Goal: Information Seeking & Learning: Compare options

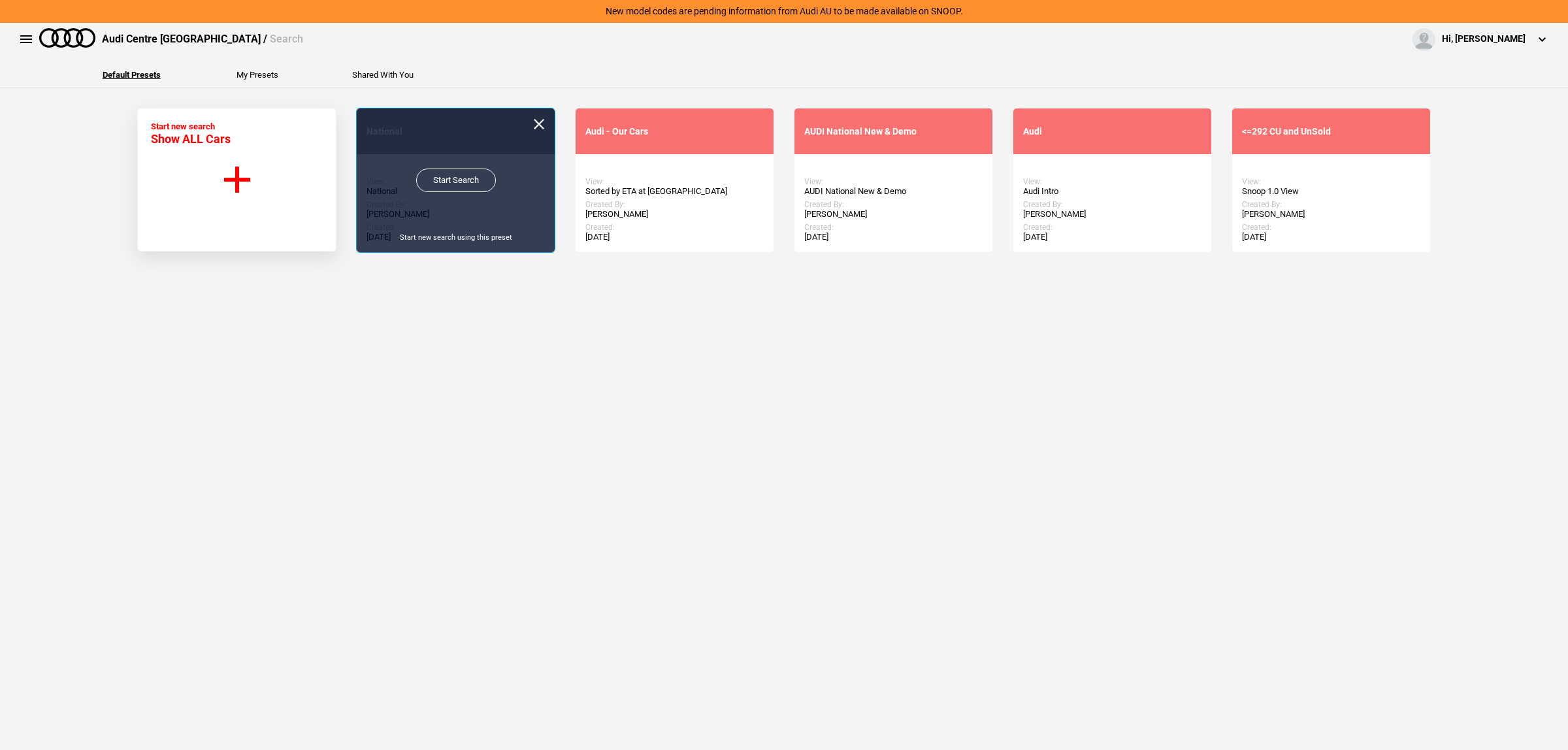
click at [431, 188] on link "Start Search" at bounding box center [456, 180] width 80 height 24
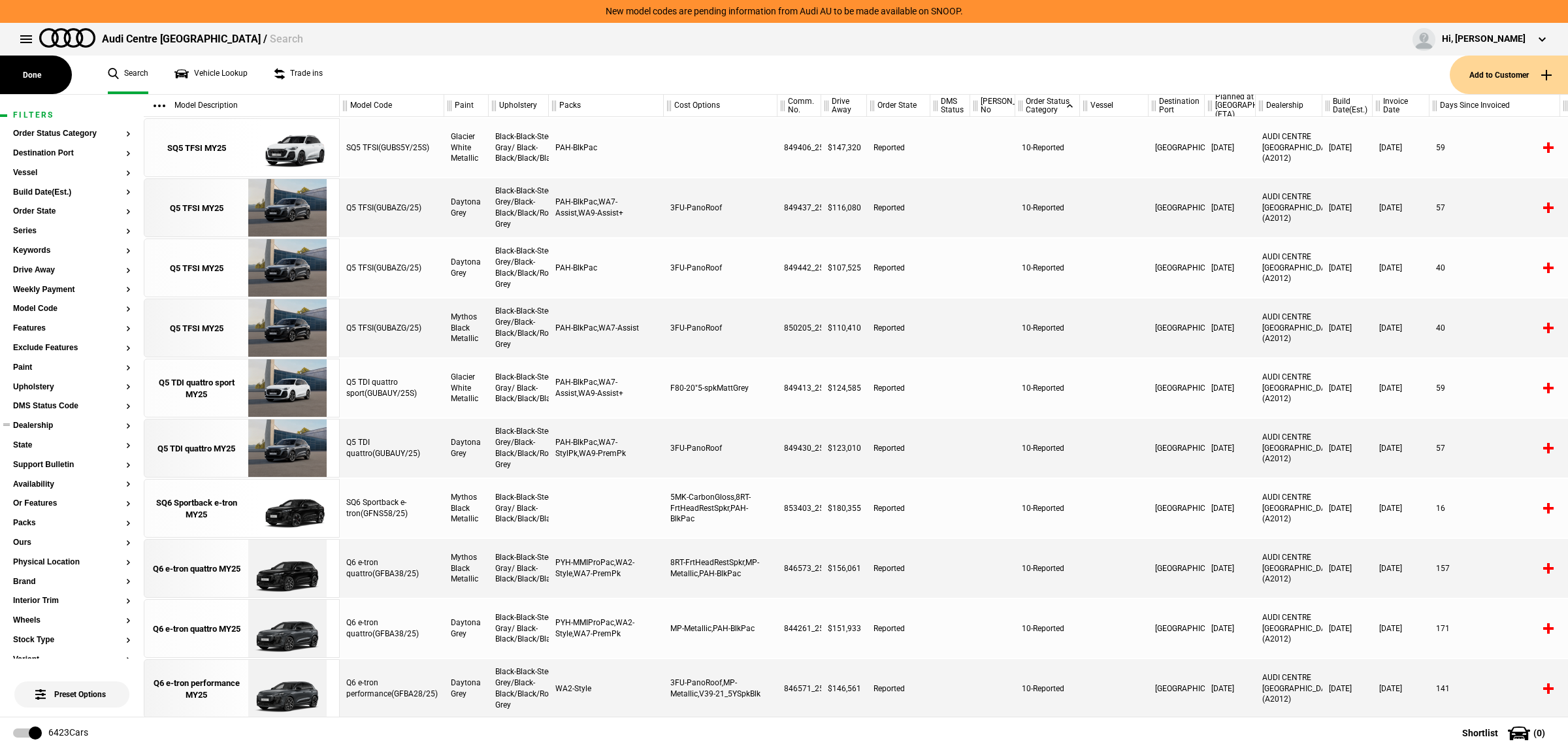
click at [47, 426] on button "Dealership" at bounding box center [72, 426] width 118 height 9
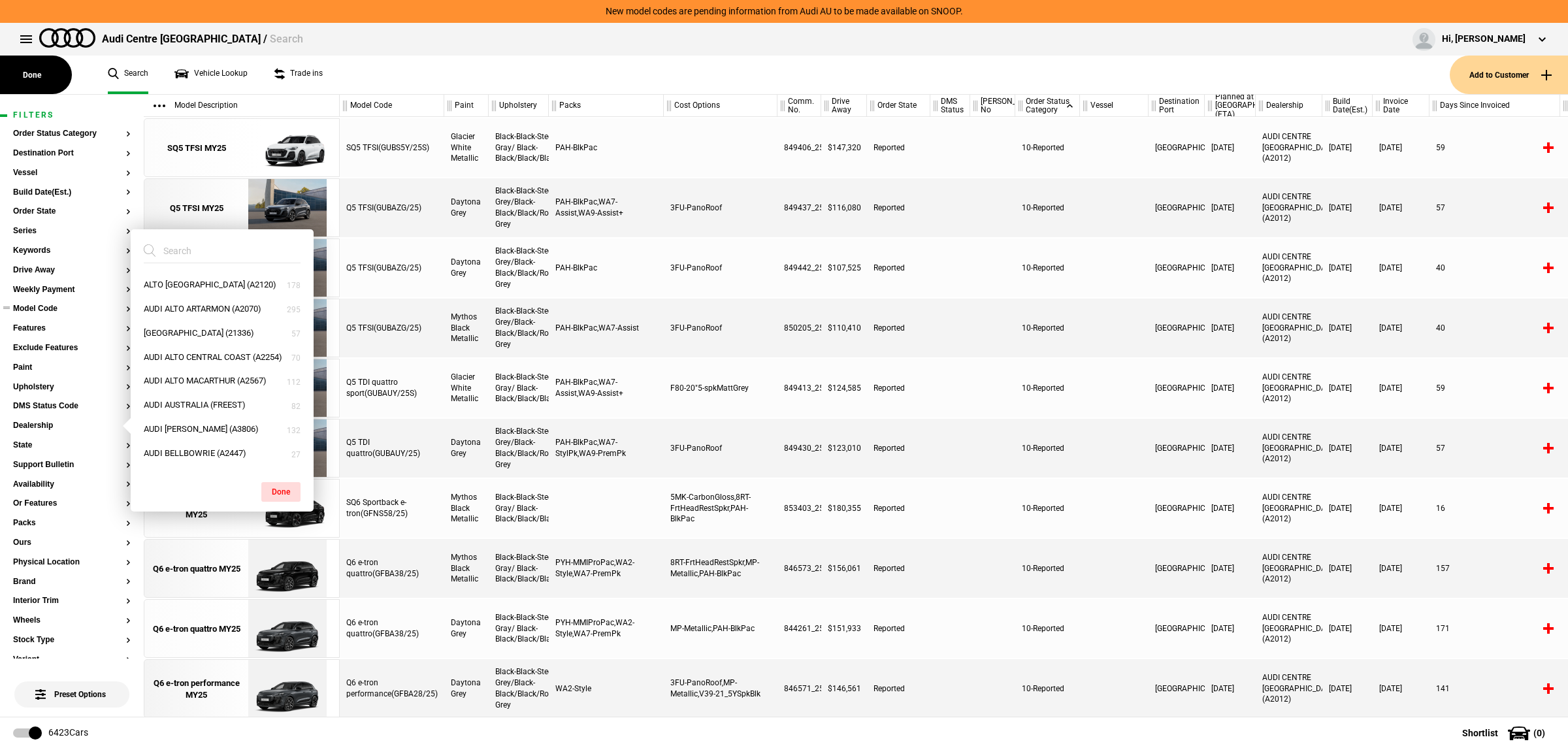
click at [43, 311] on button "Model Code" at bounding box center [72, 309] width 118 height 9
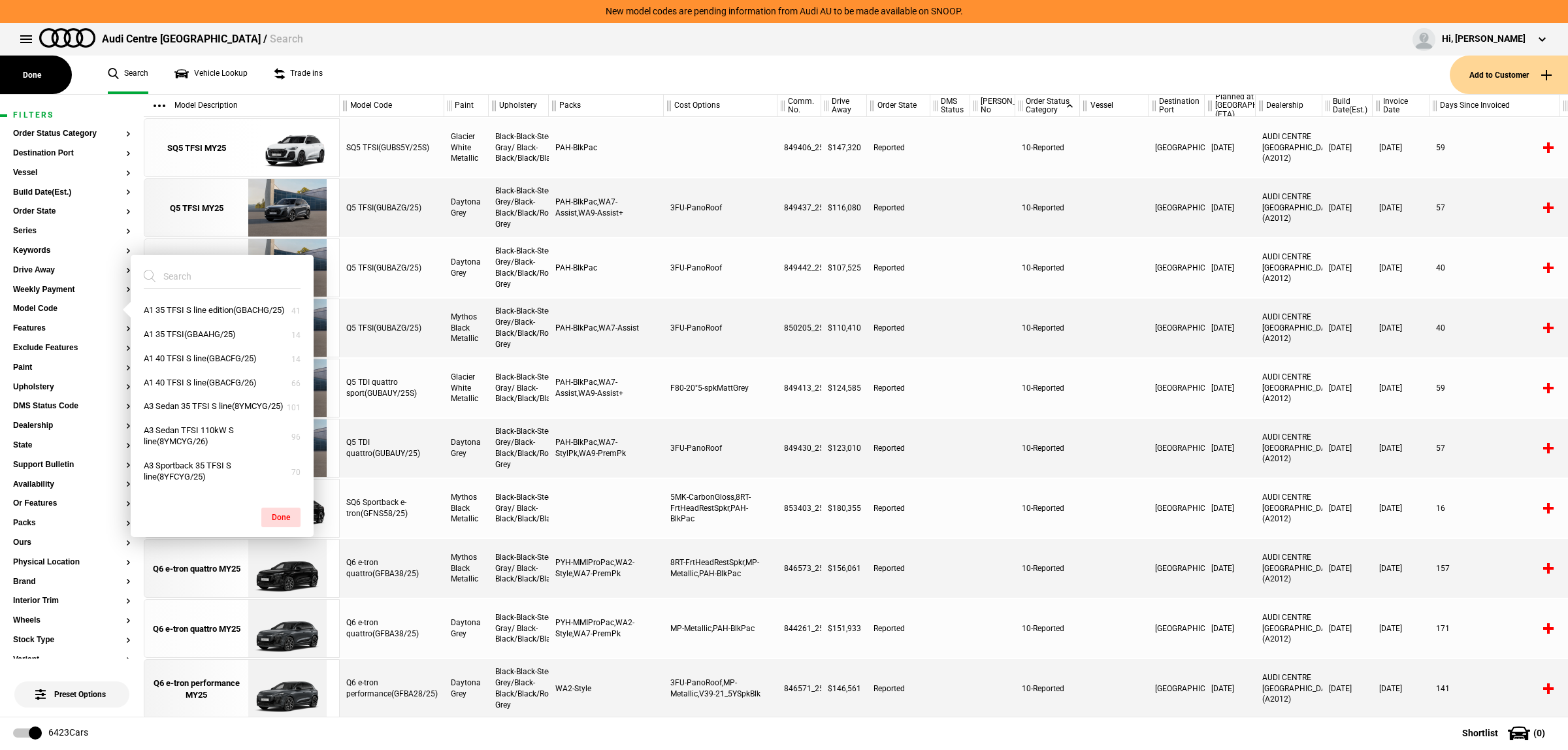
click at [197, 274] on input "search" at bounding box center [214, 276] width 141 height 24
type input "q8"
click at [251, 449] on button "Q8 55 TFSI S line quattro tiptronic(4MT0X2/25)" at bounding box center [222, 446] width 183 height 36
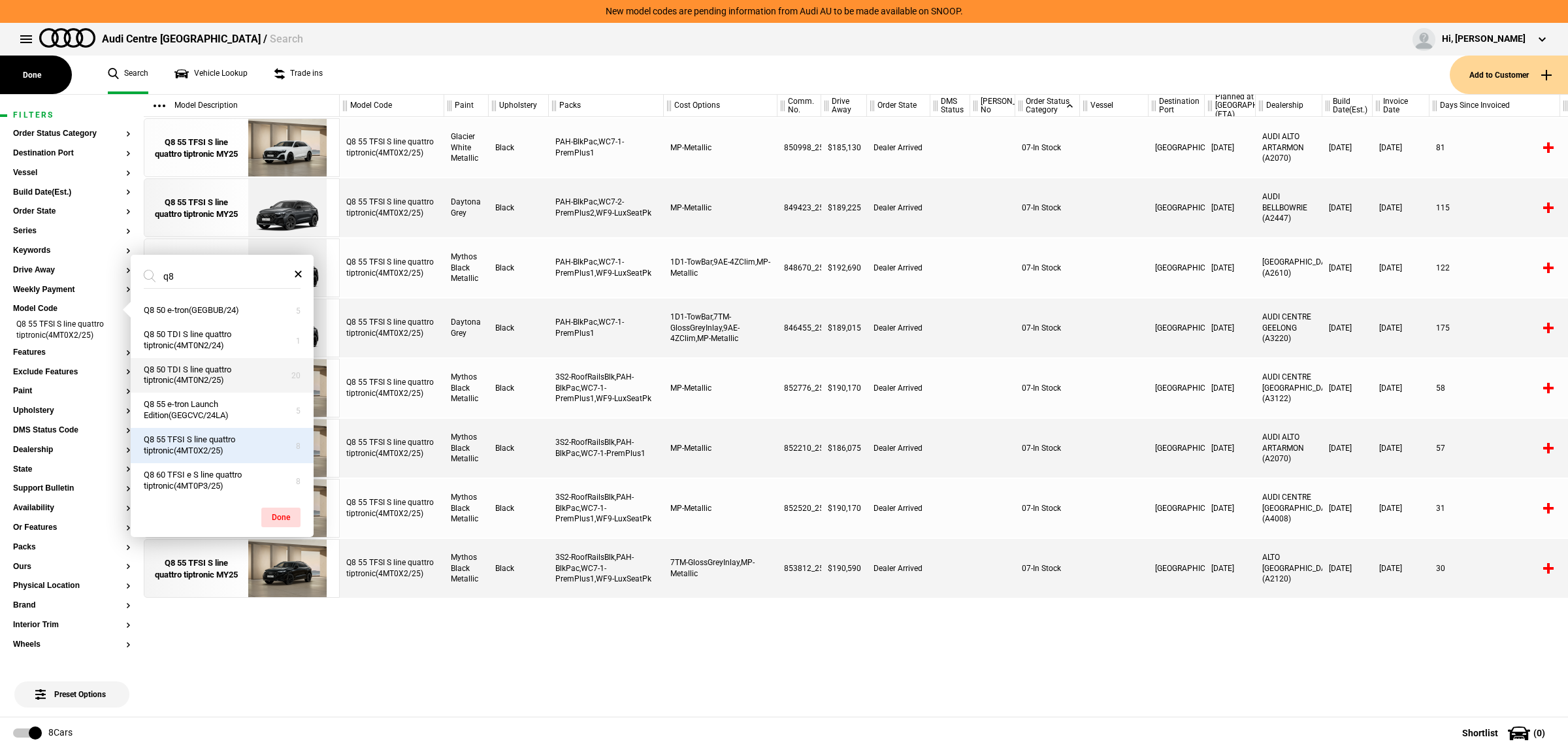
click at [251, 380] on button "Q8 50 TDI S line quattro tiptronic(4MT0N2/25)" at bounding box center [222, 376] width 183 height 36
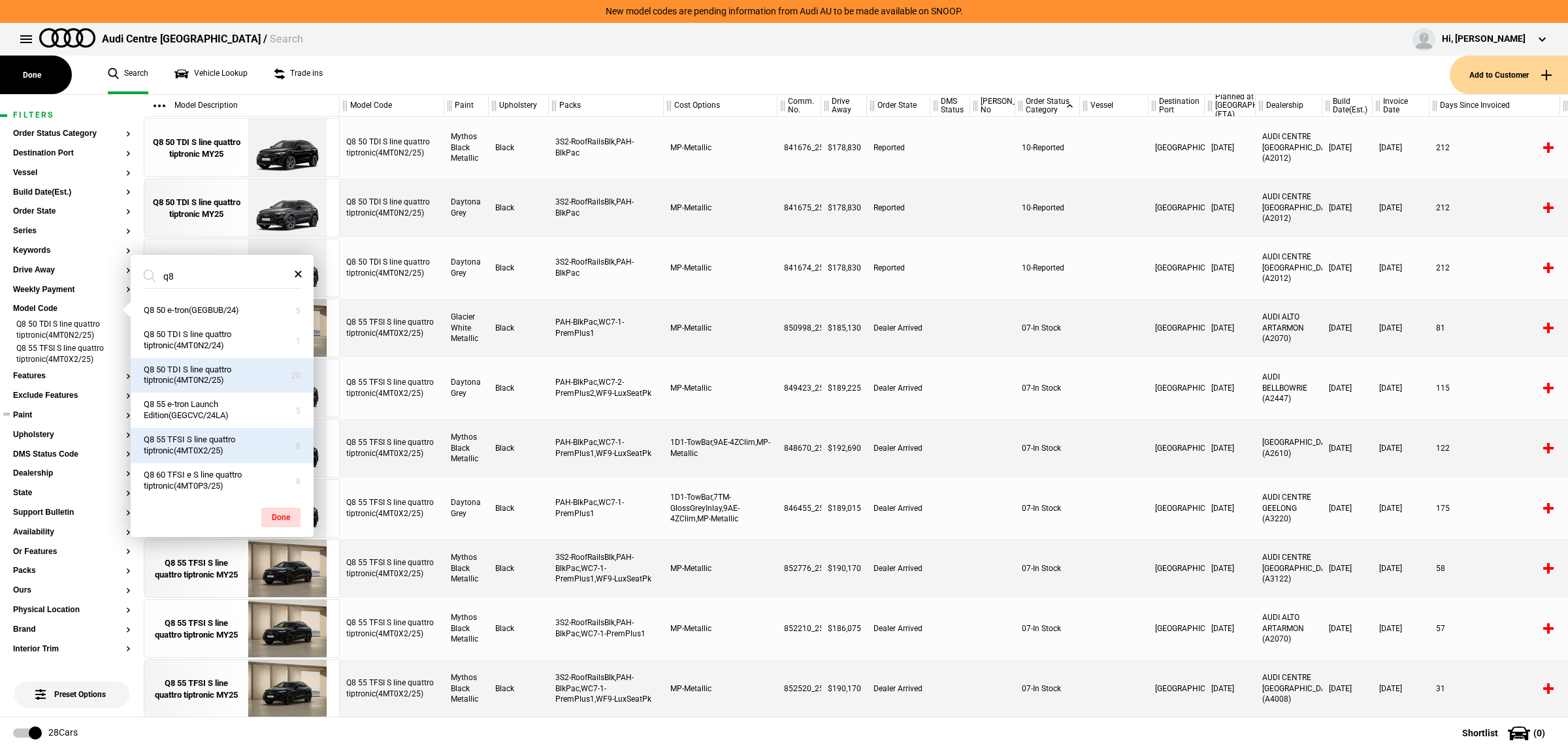
click at [59, 416] on button "Paint" at bounding box center [72, 416] width 118 height 9
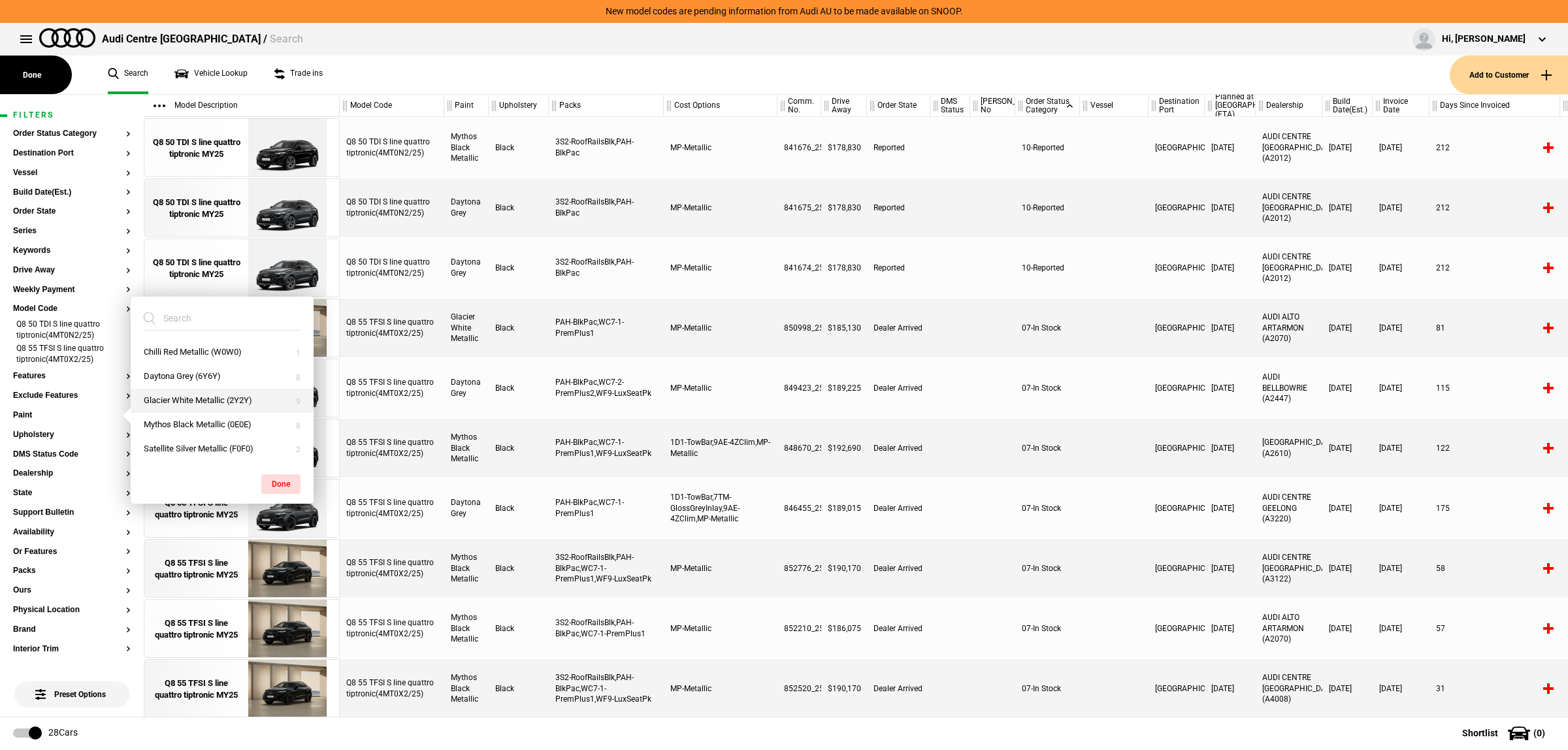
click at [207, 403] on button "Glacier White Metallic (2Y2Y)" at bounding box center [222, 401] width 183 height 24
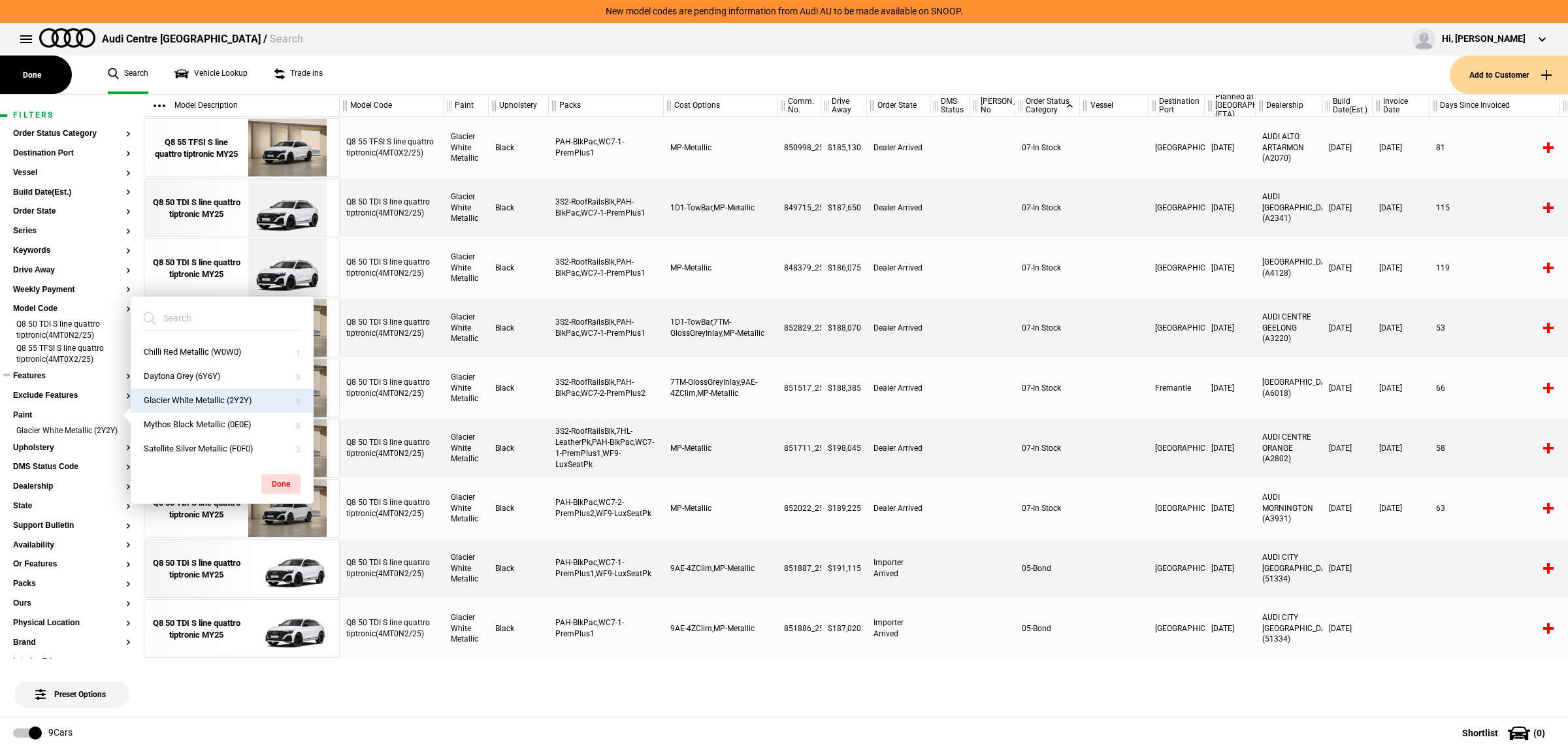
click at [55, 374] on button "Features" at bounding box center [72, 376] width 118 height 9
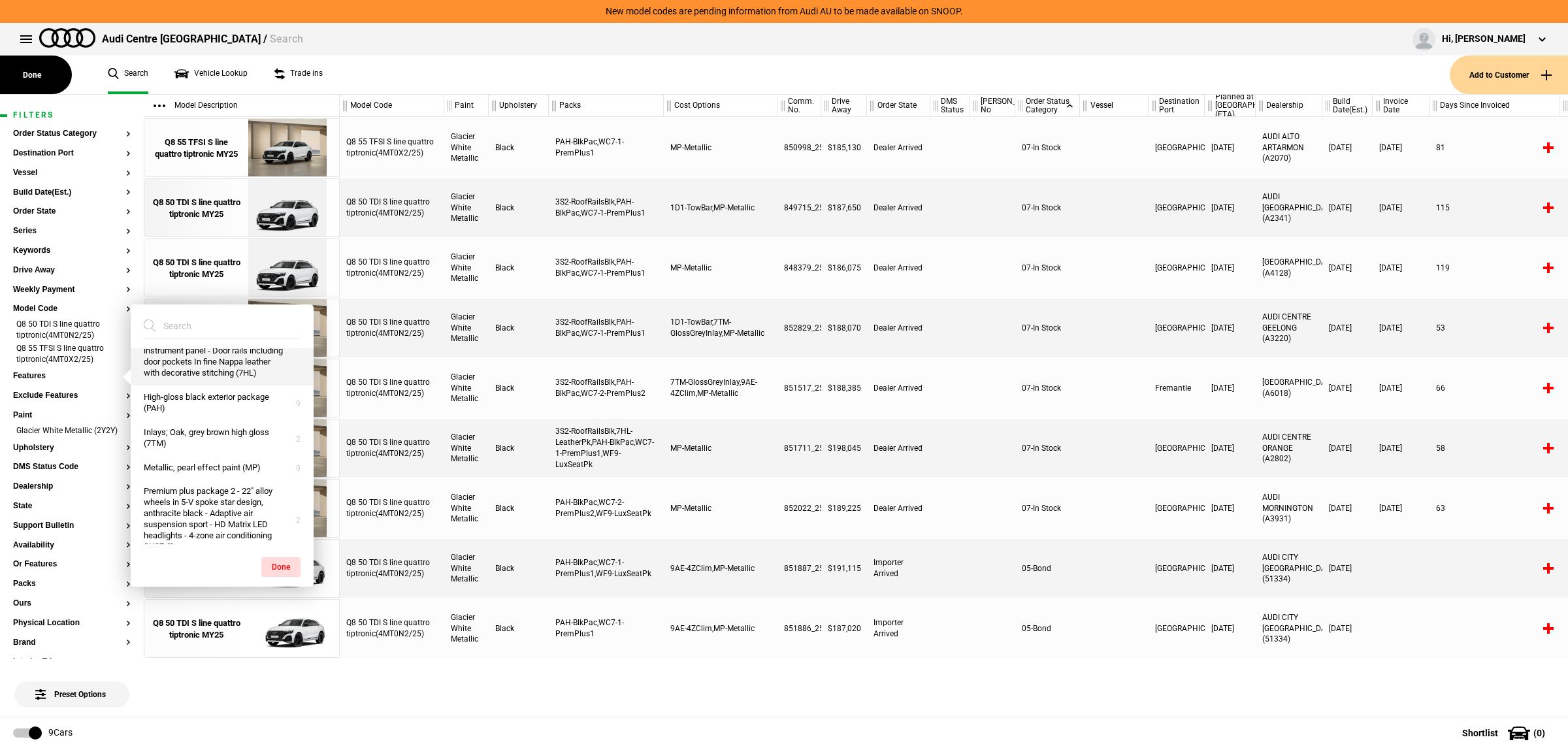
scroll to position [163, 0]
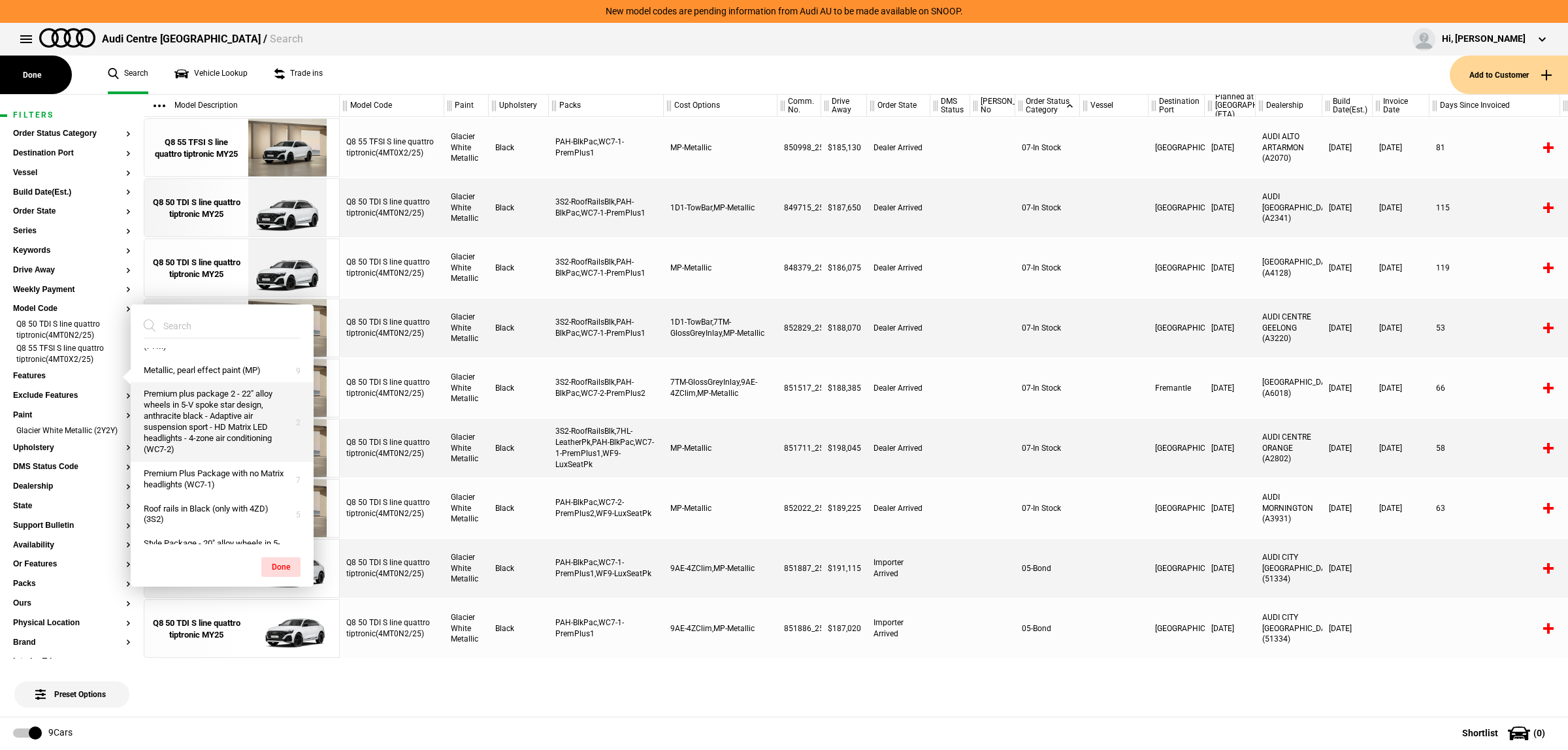
click at [216, 458] on button "Premium plus package 2 - 22" alloy wheels in 5-V spoke star design, anthracite …" at bounding box center [222, 422] width 183 height 79
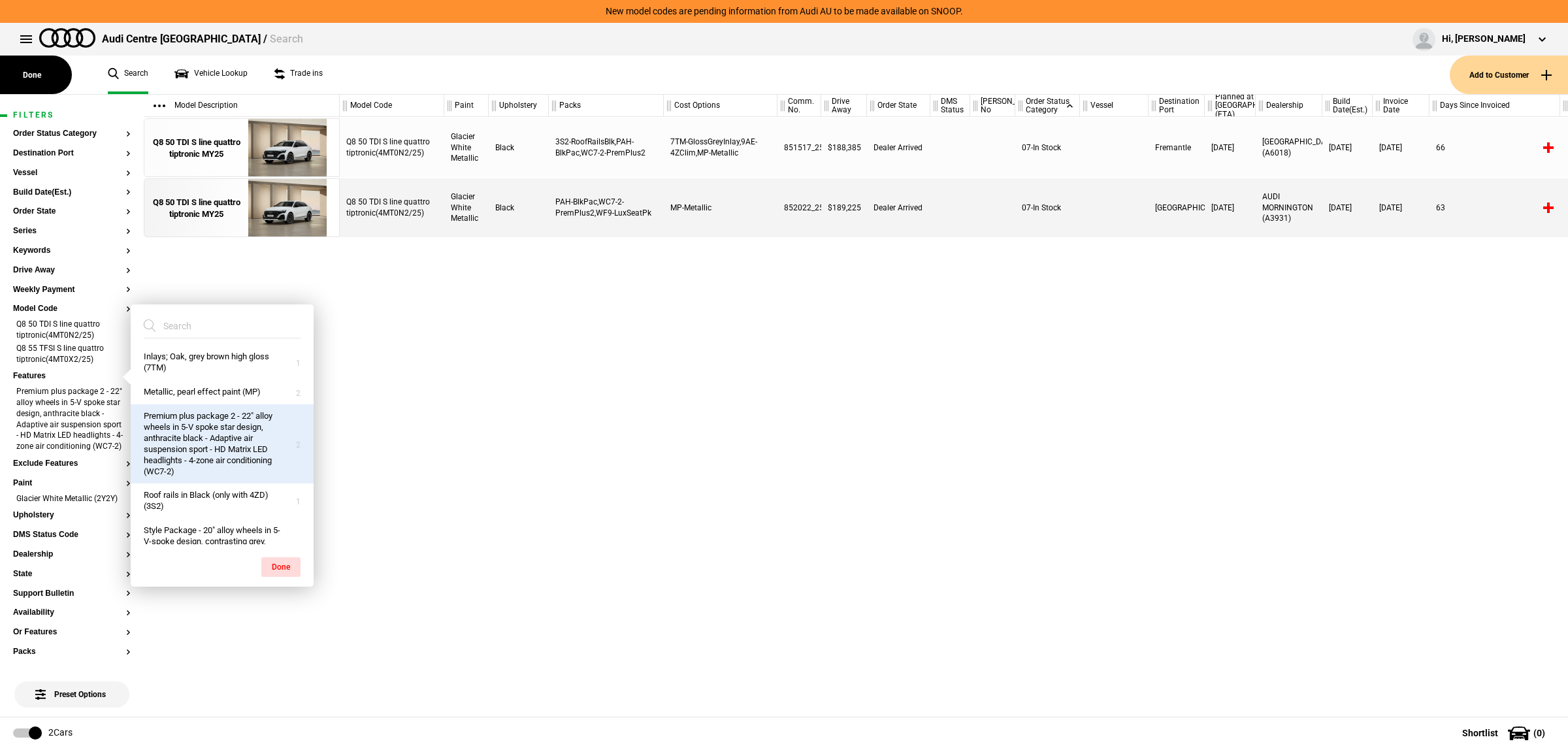
click at [850, 412] on div "Q8 50 TDI S line quattro tiptronic(4MT0N2/25) Glacier White Metallic Black 3S2-…" at bounding box center [953, 417] width 1228 height 600
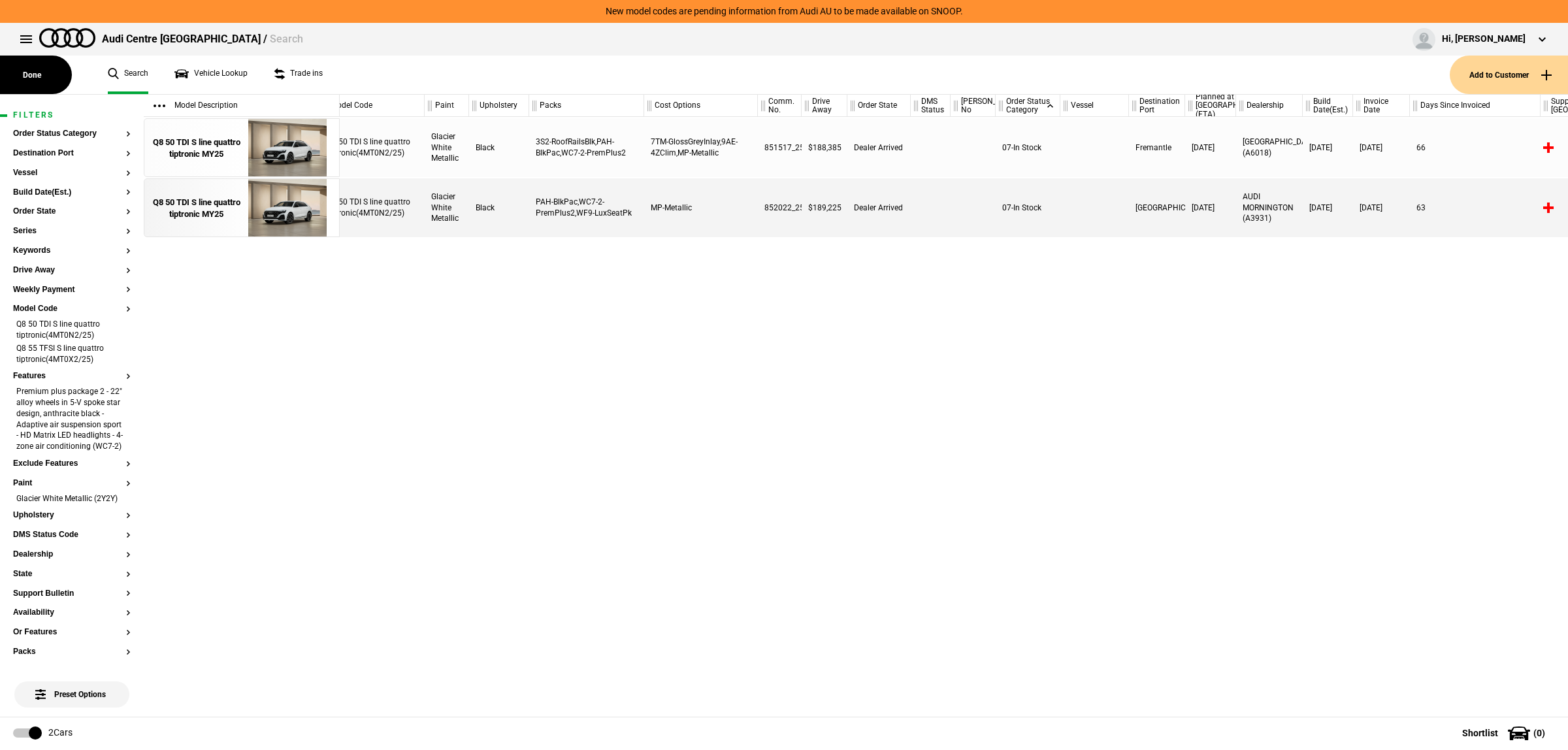
scroll to position [0, 0]
click at [318, 220] on img at bounding box center [287, 208] width 91 height 59
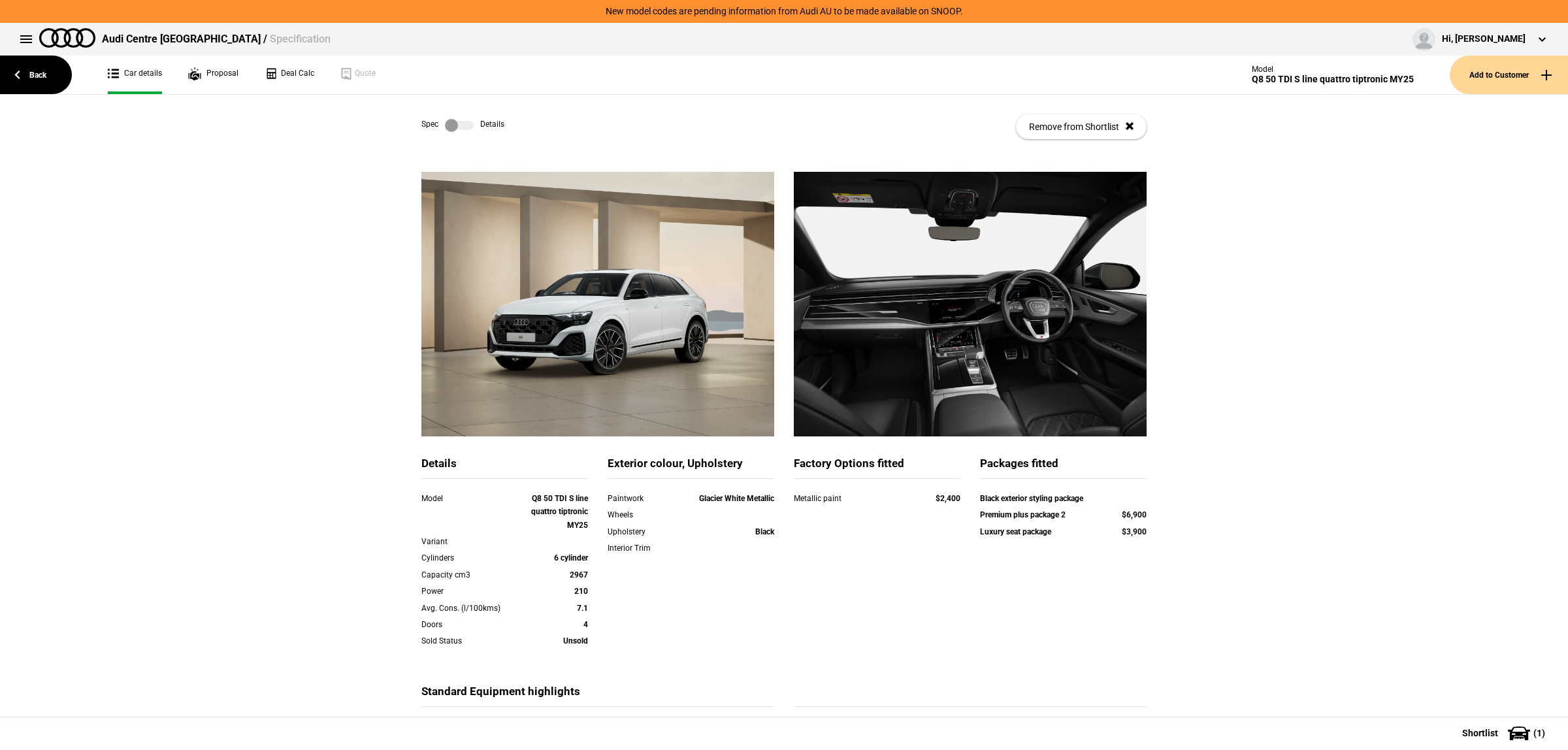
click at [469, 126] on link at bounding box center [459, 126] width 42 height 13
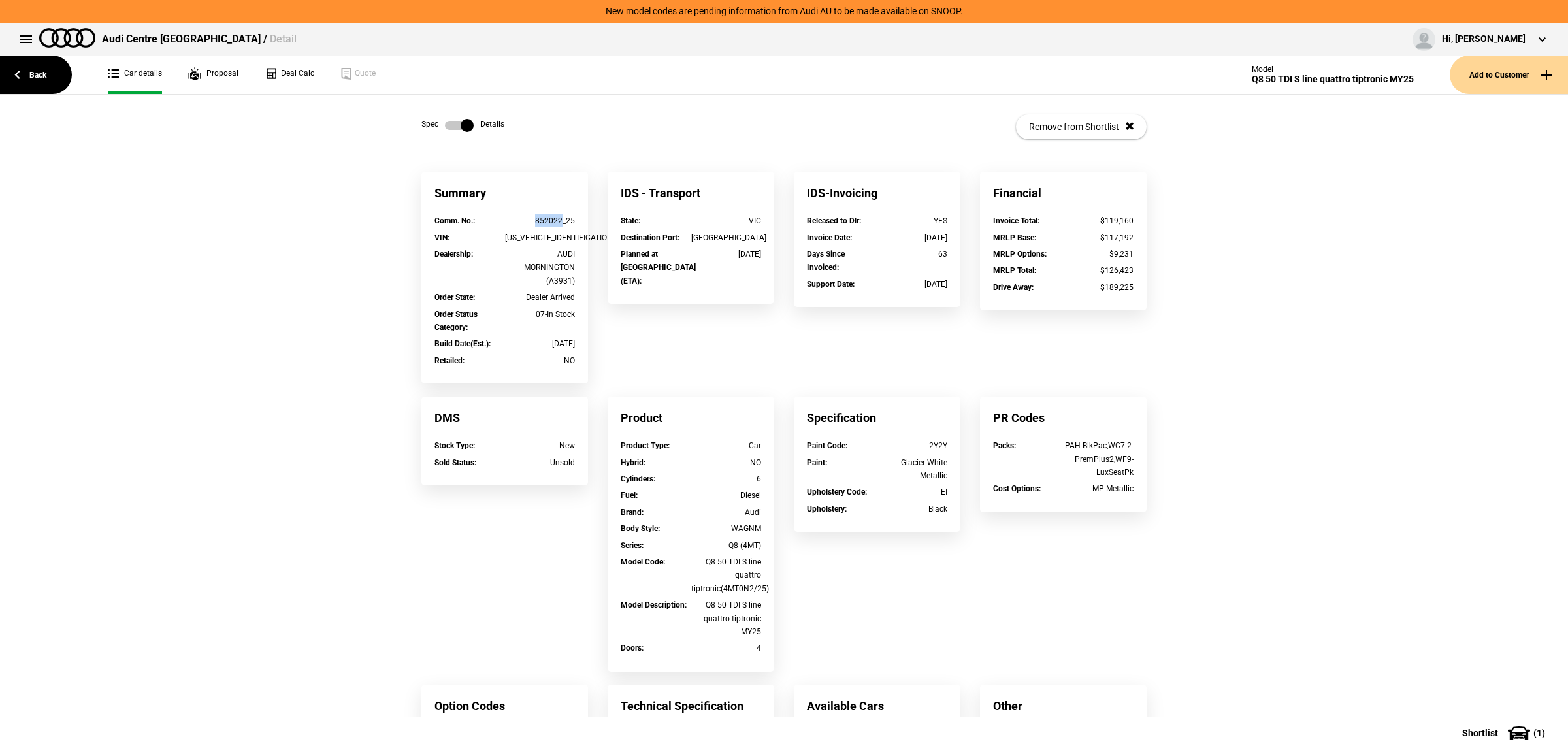
drag, startPoint x: 556, startPoint y: 217, endPoint x: 518, endPoint y: 220, distance: 38.1
click at [518, 220] on div "852022_25" at bounding box center [540, 221] width 70 height 13
copy div "852022"
click at [39, 98] on div "Spec Details Remove from Shortlist" at bounding box center [784, 133] width 1568 height 77
click at [39, 80] on link "Back" at bounding box center [36, 74] width 72 height 39
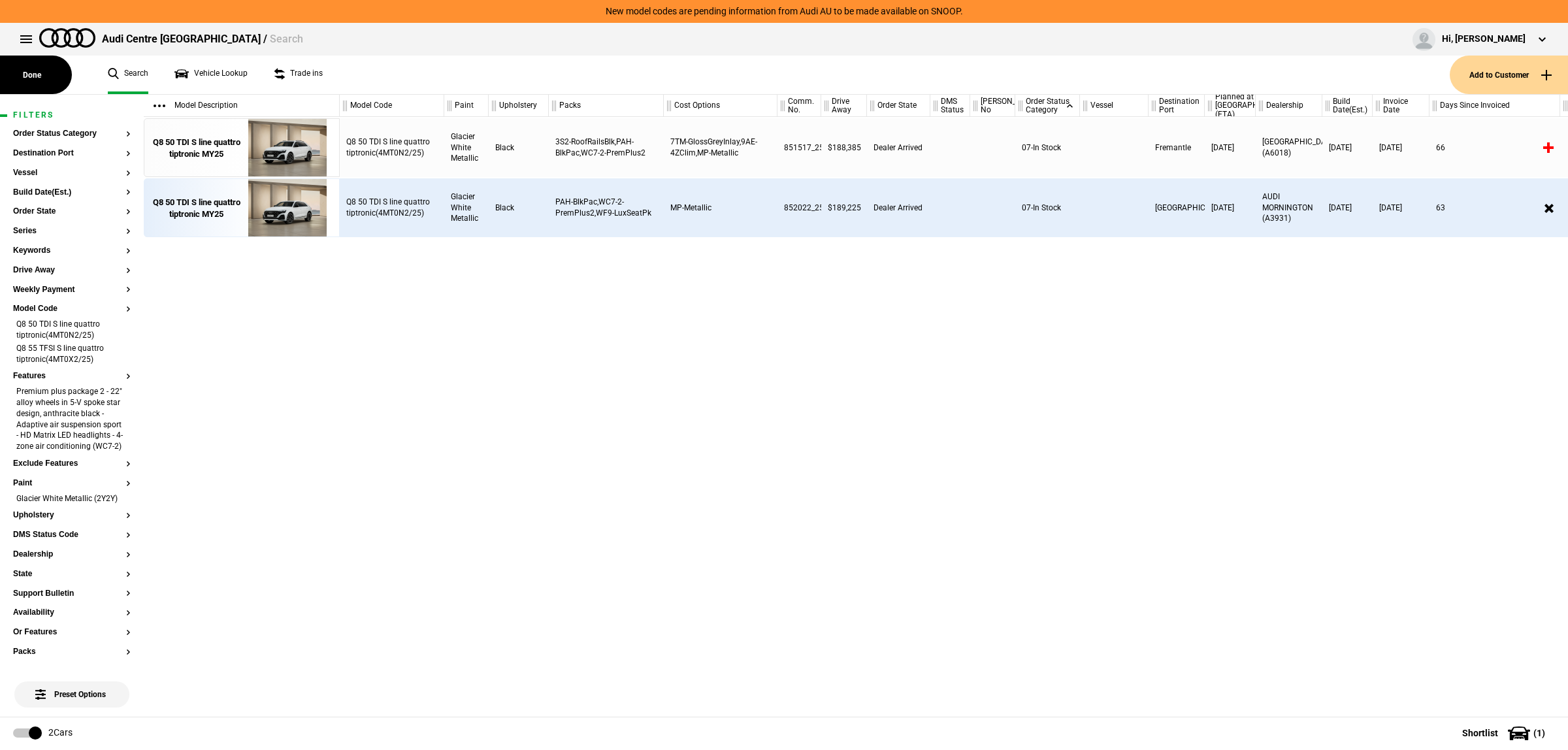
scroll to position [0, 12]
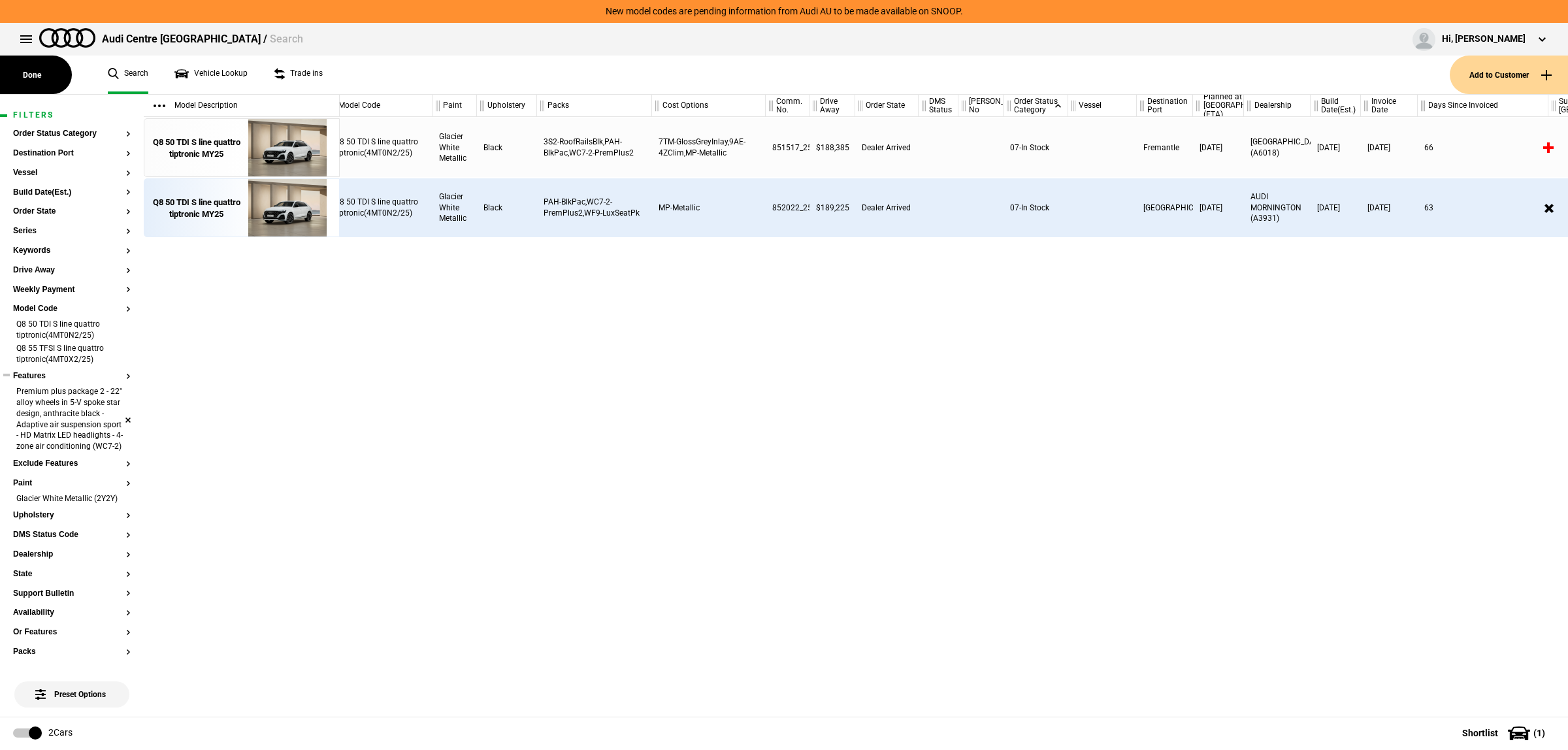
click at [116, 430] on li "Premium plus package 2 - 22" alloy wheels in 5-V spoke star design, anthracite …" at bounding box center [72, 420] width 118 height 68
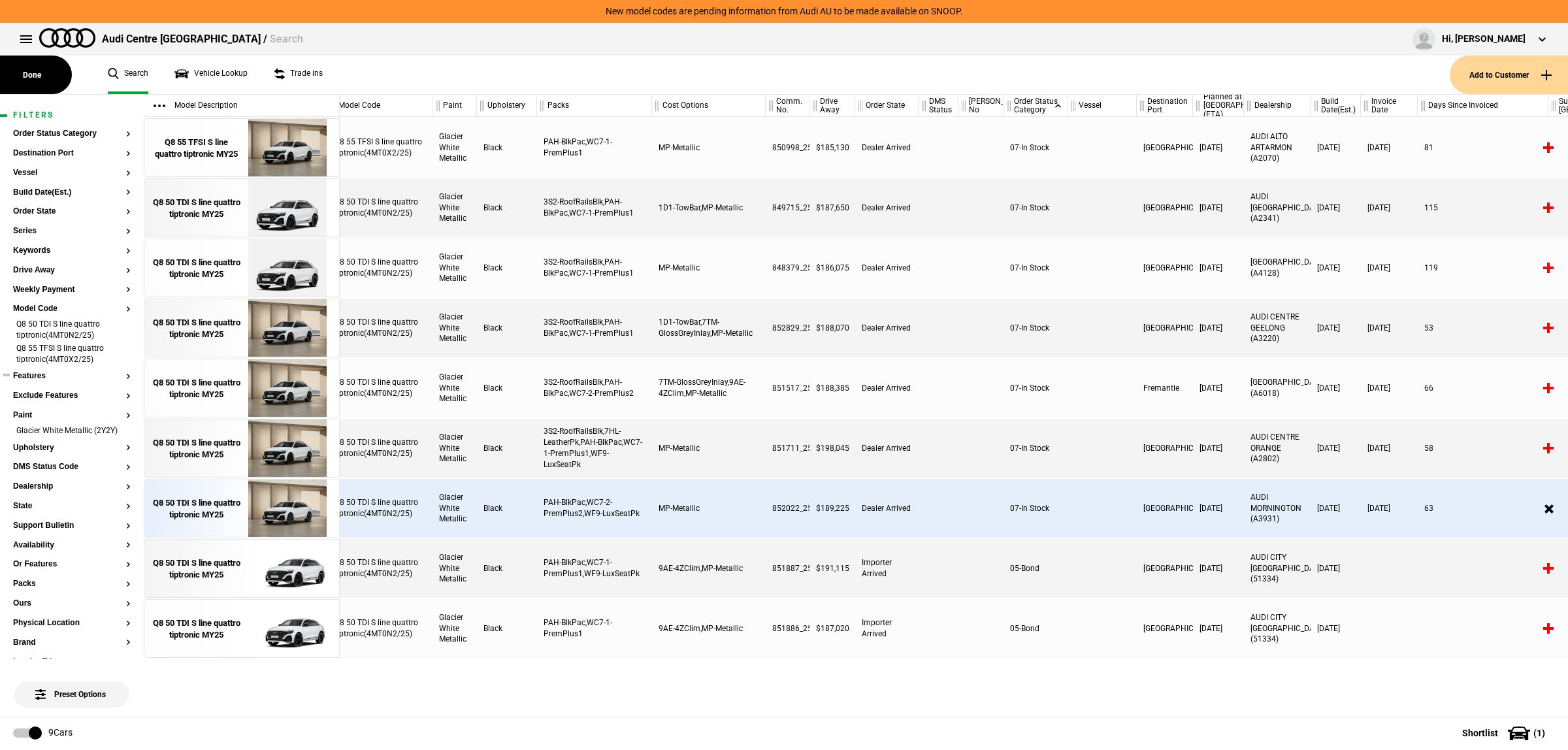
click at [49, 382] on section "Features" at bounding box center [72, 382] width 118 height 20
click at [41, 380] on button "Features" at bounding box center [72, 376] width 118 height 9
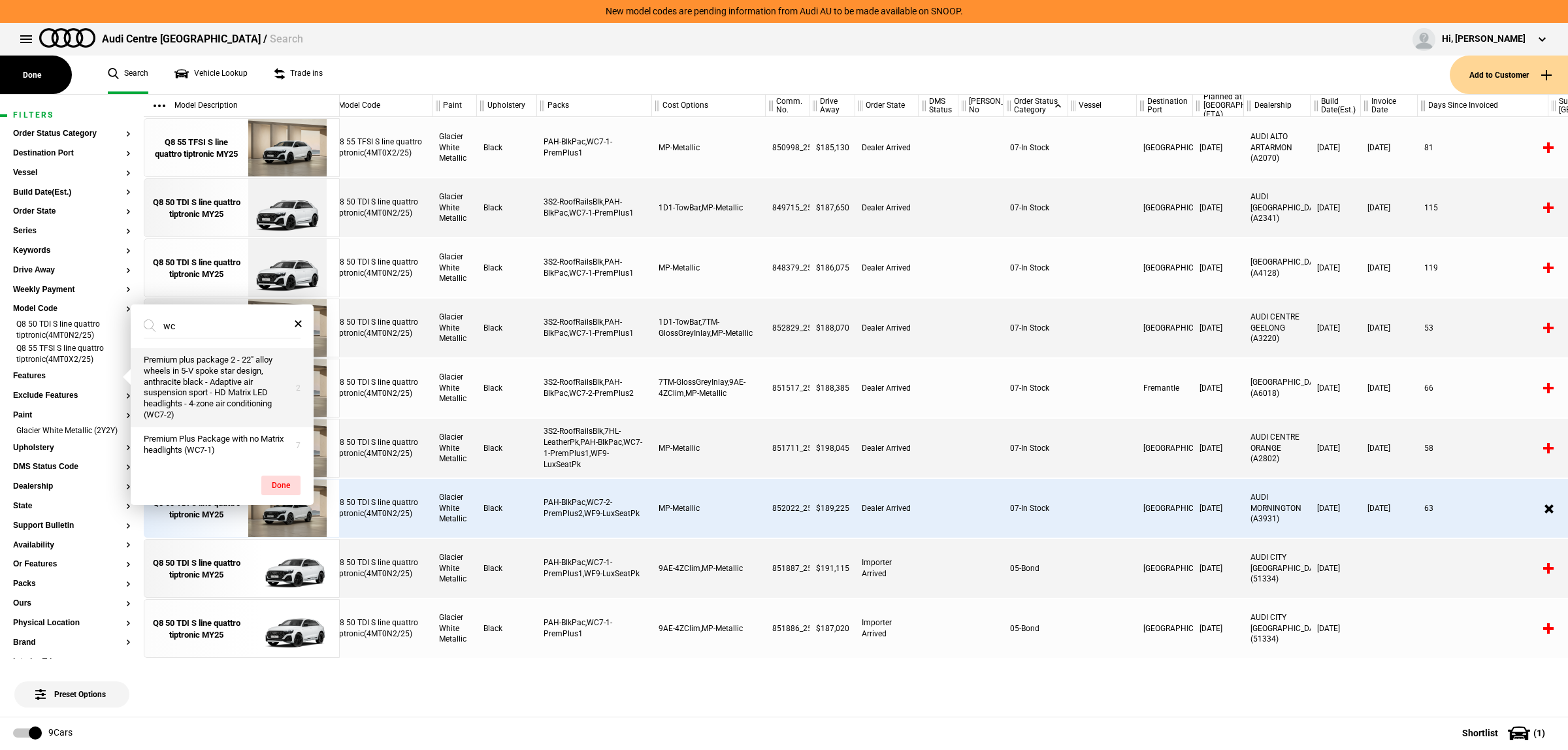
click at [205, 370] on button "Premium plus package 2 - 22" alloy wheels in 5-V spoke star design, anthracite …" at bounding box center [222, 388] width 183 height 79
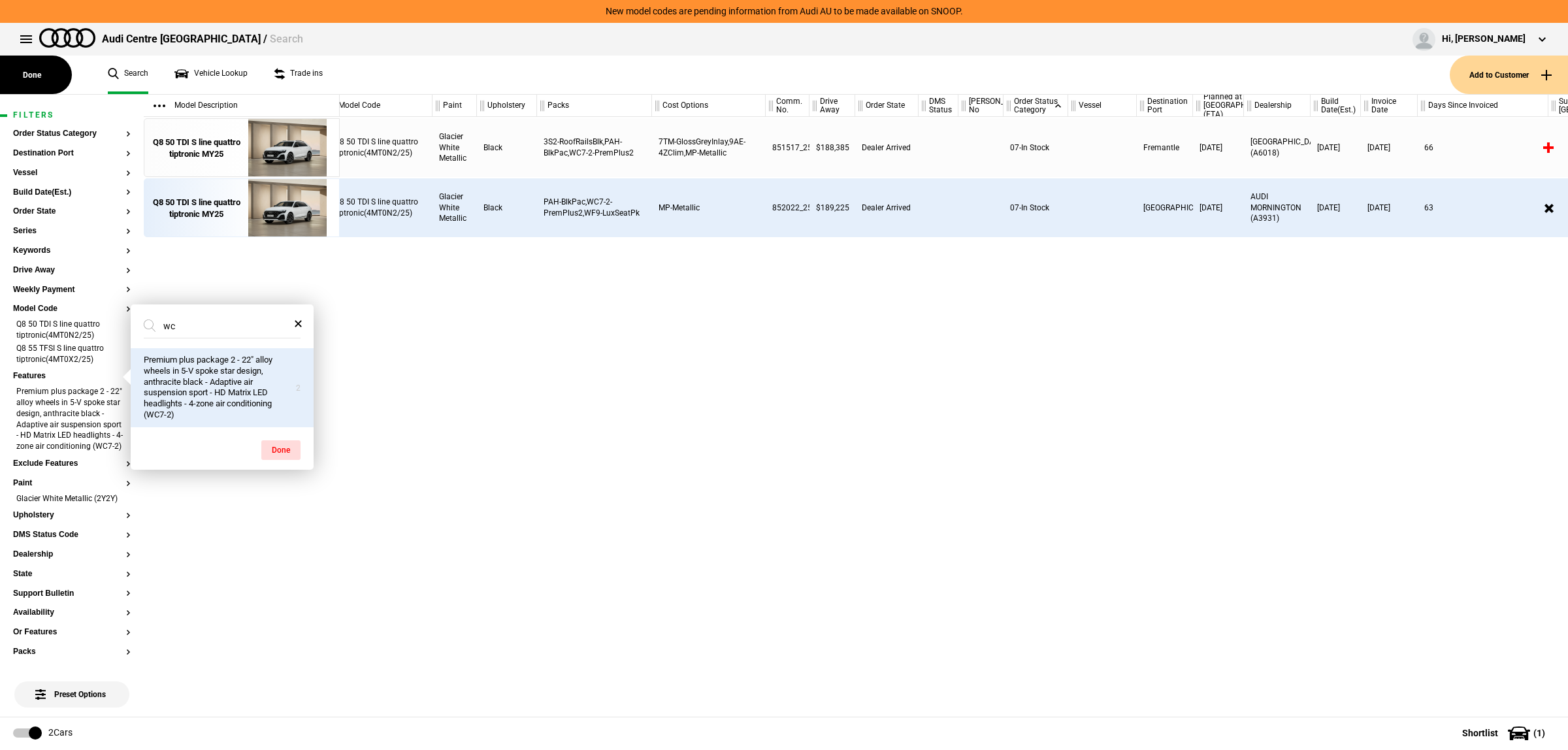
click at [234, 328] on input "wc" at bounding box center [214, 326] width 141 height 24
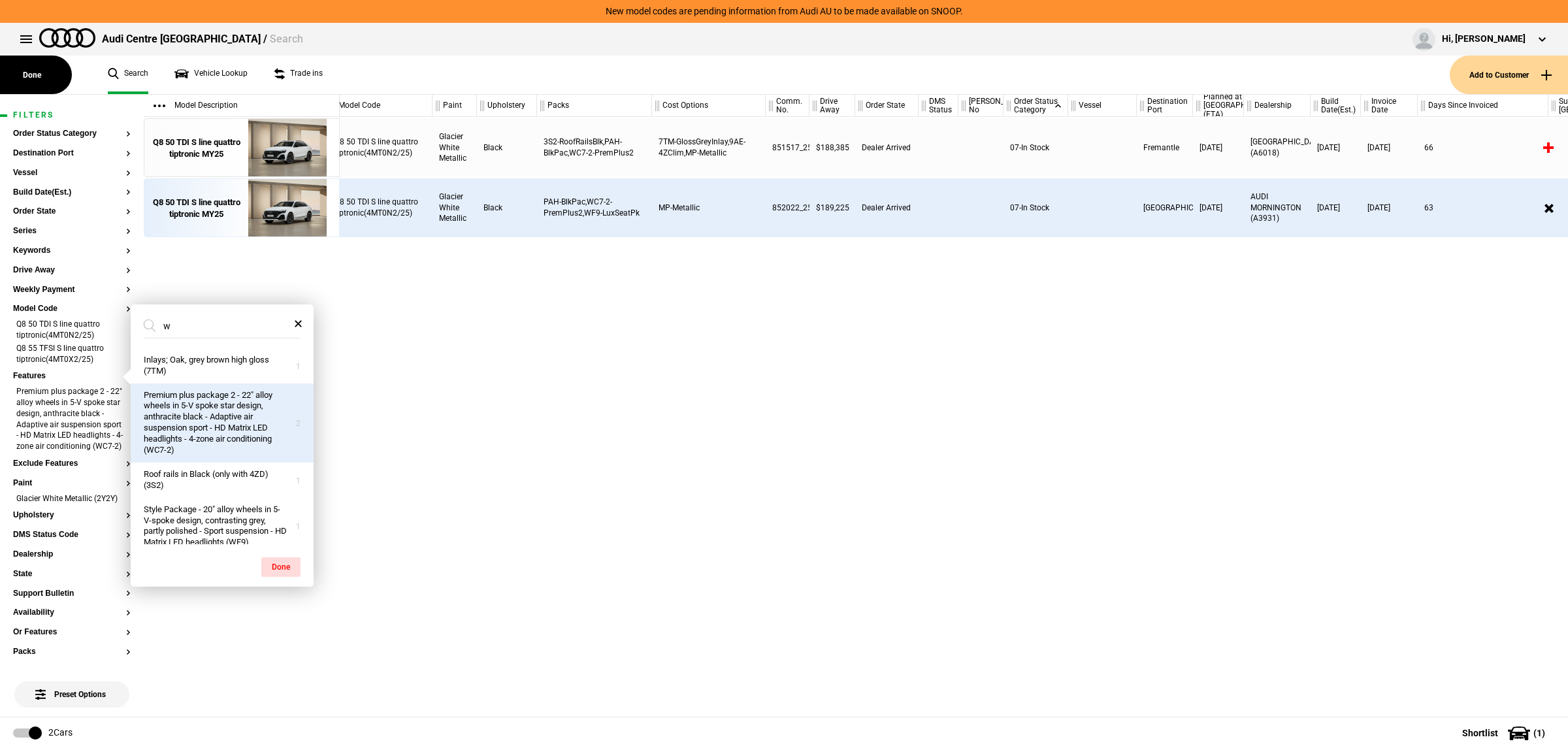
type input "wc"
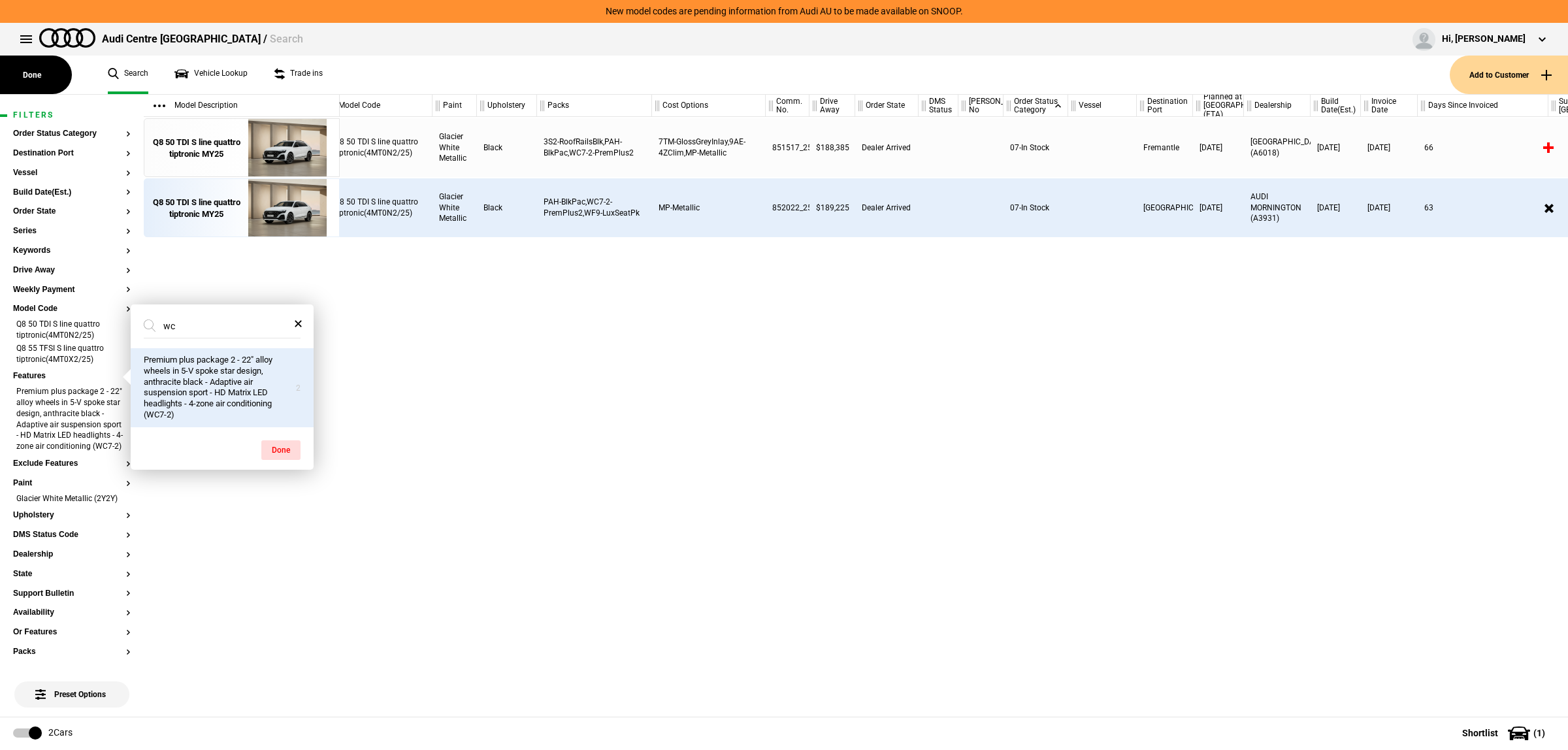
click at [249, 356] on button "Premium plus package 2 - 22" alloy wheels in 5-V spoke star design, anthracite …" at bounding box center [222, 388] width 183 height 79
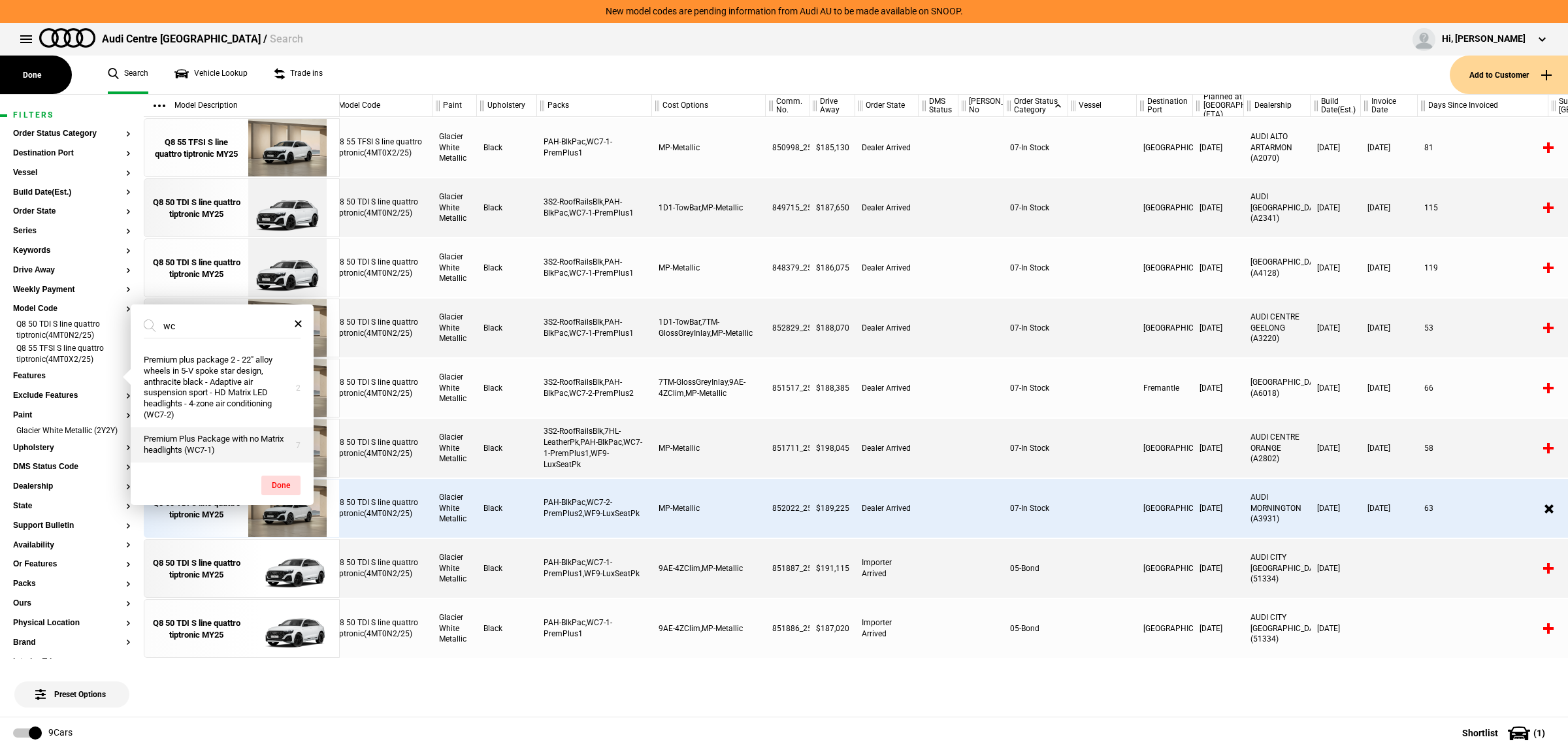
click at [219, 458] on button "Premium Plus Package with no Matrix headlights (WC7-1)" at bounding box center [222, 445] width 183 height 36
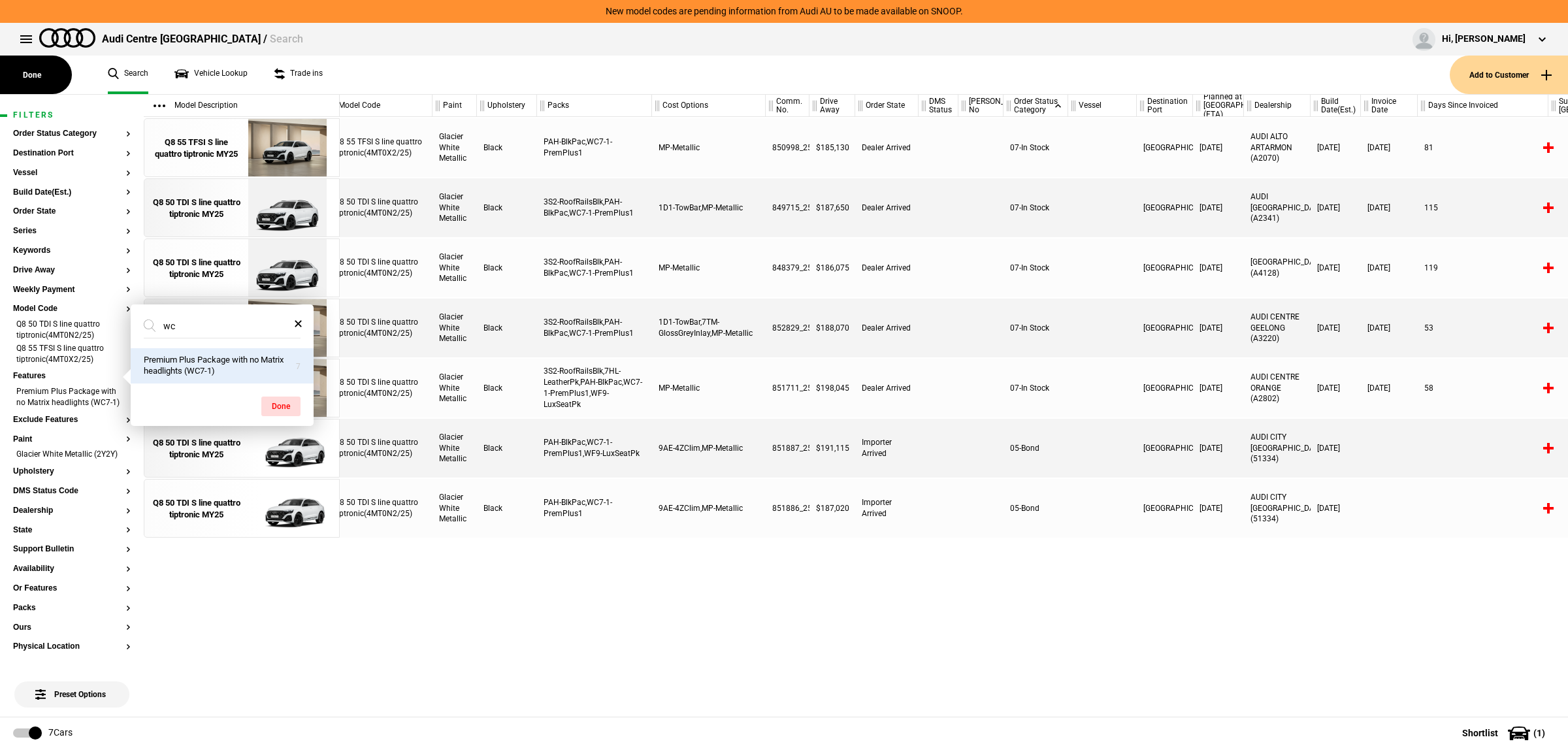
click at [618, 608] on div "Q8 55 TFSI S line quattro tiptronic(4MT0X2/25) Glacier White Metallic Black PAH…" at bounding box center [953, 417] width 1228 height 600
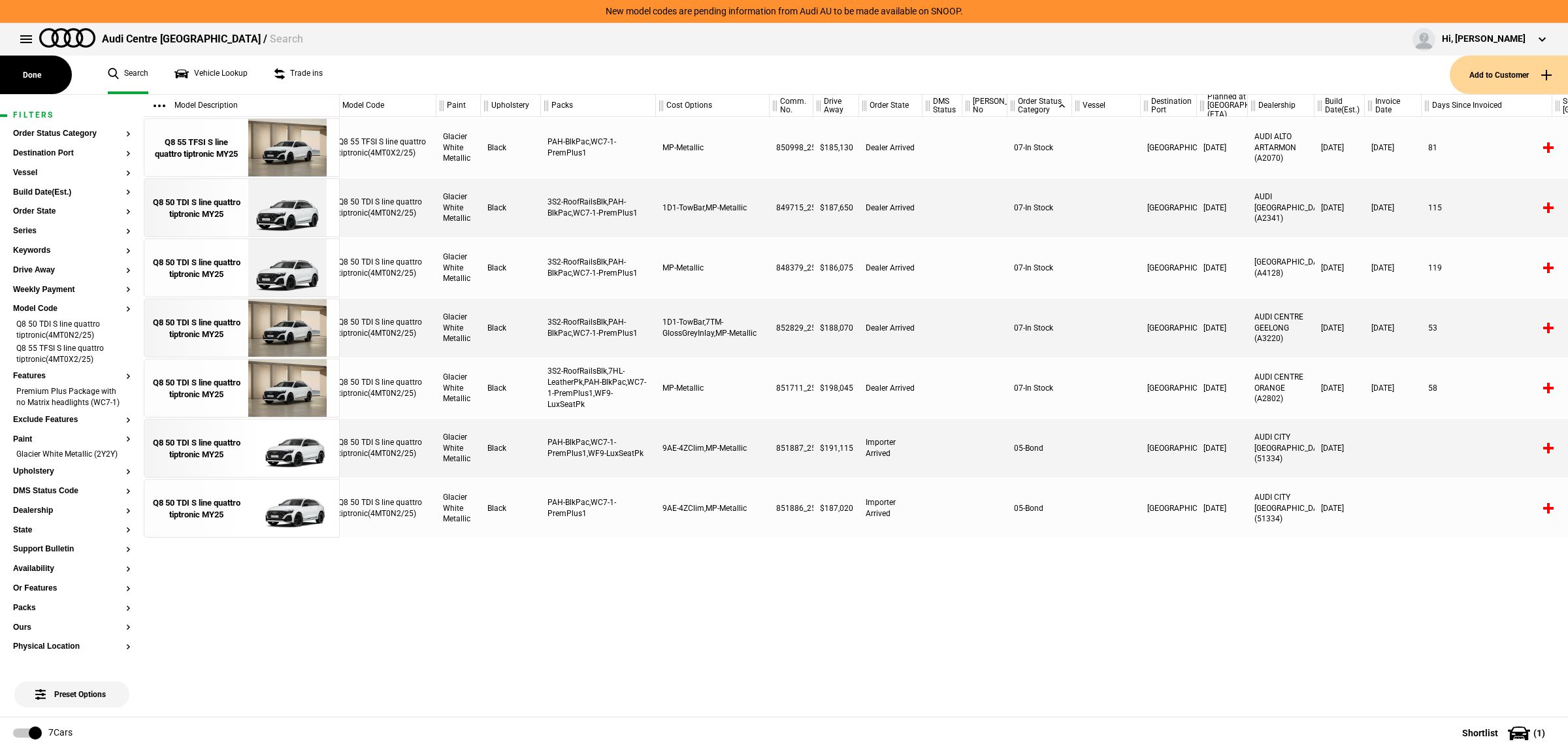
scroll to position [0, 8]
click at [272, 226] on img at bounding box center [287, 208] width 91 height 59
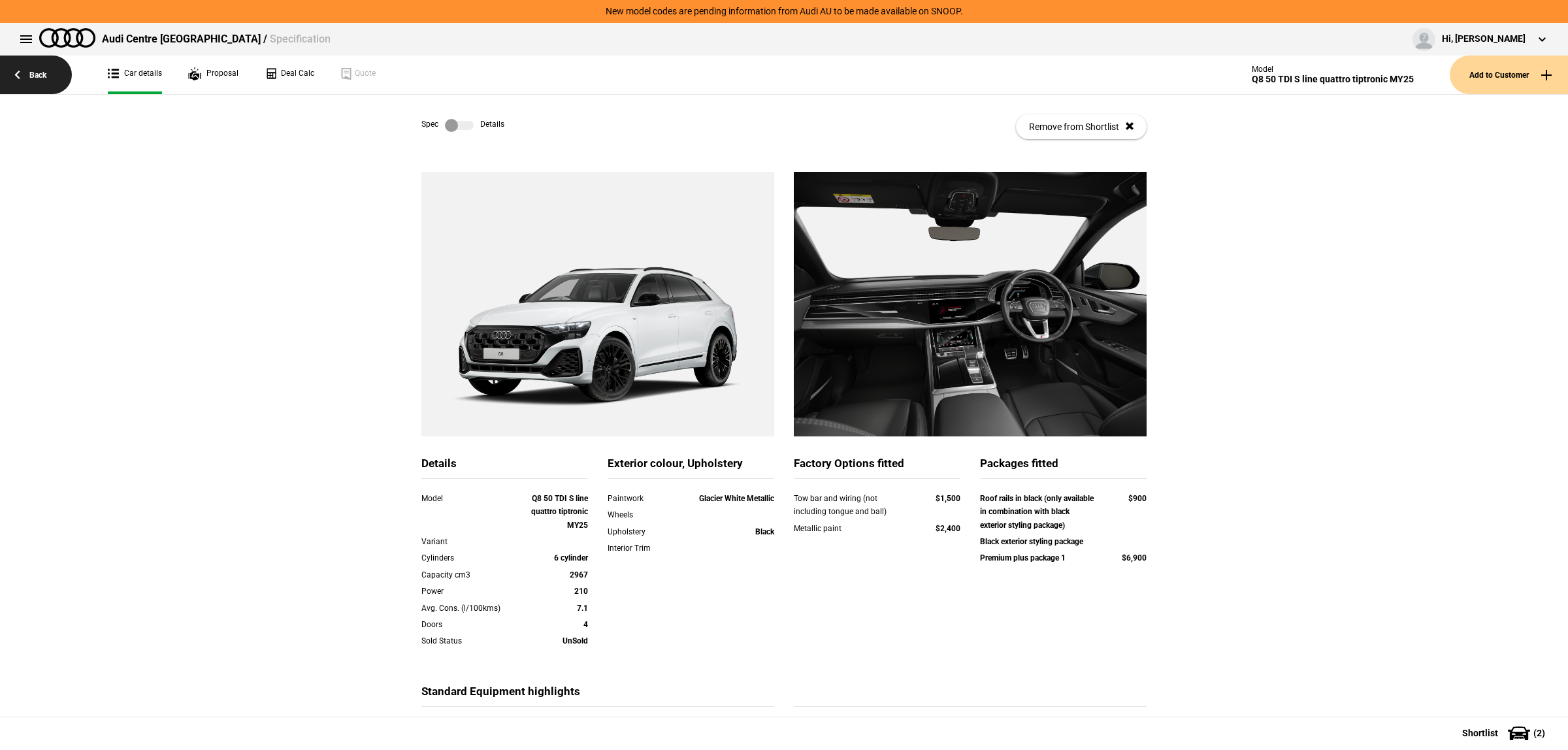
click at [37, 74] on link "Back" at bounding box center [36, 74] width 72 height 39
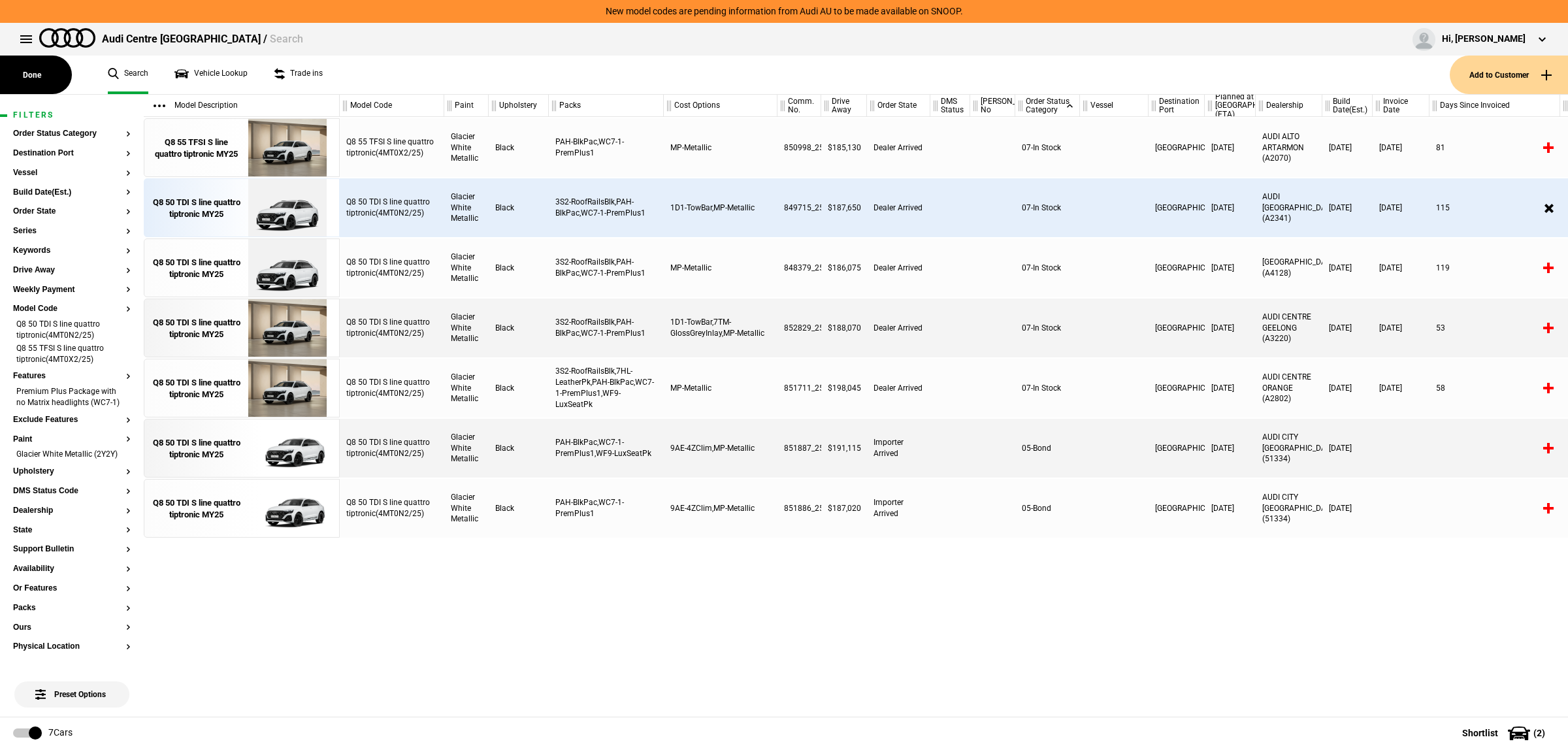
scroll to position [0, 8]
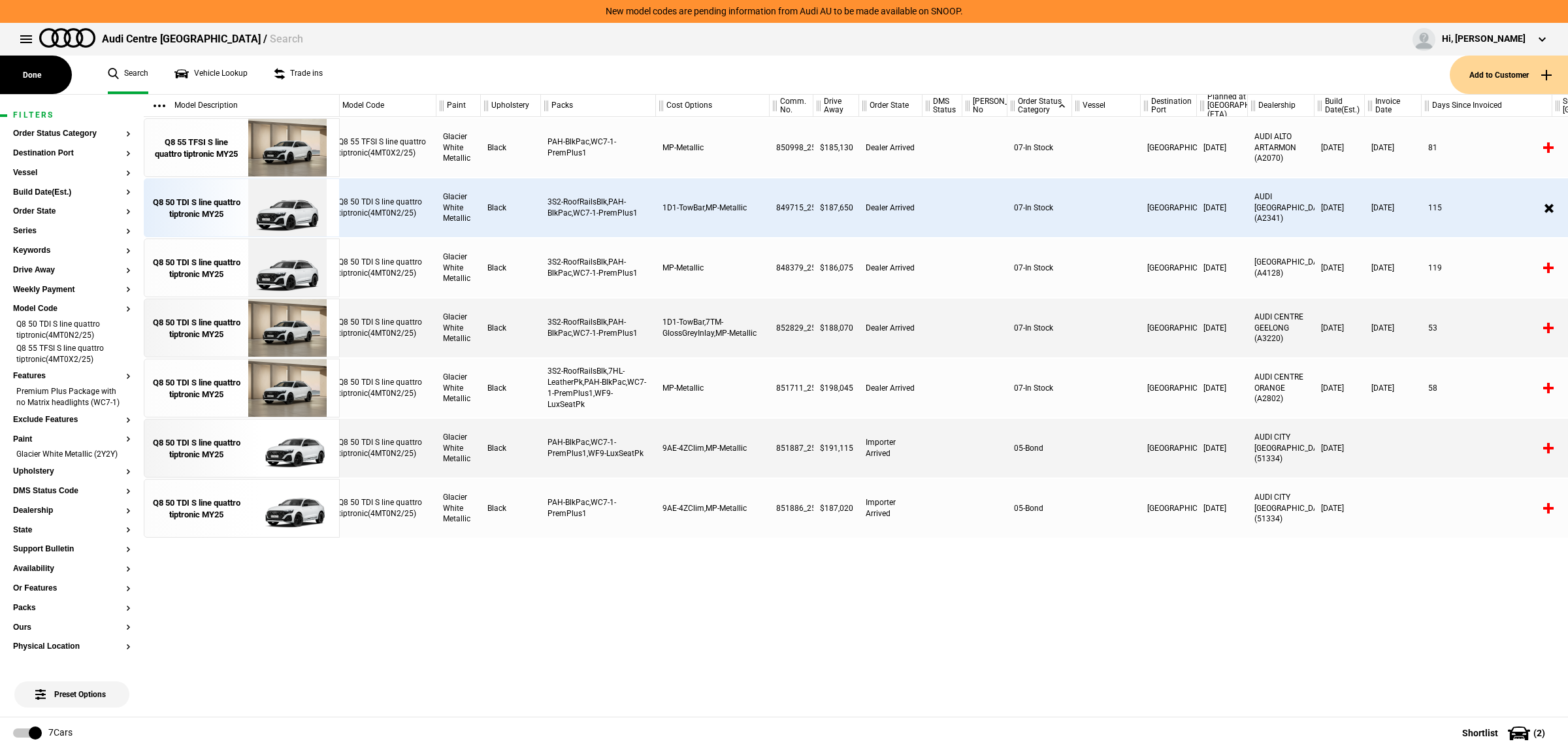
click at [407, 207] on div "Q8 50 TDI S line quattro tiptronic(4MT0N2/25)" at bounding box center [384, 207] width 105 height 59
click at [289, 205] on img at bounding box center [287, 208] width 91 height 59
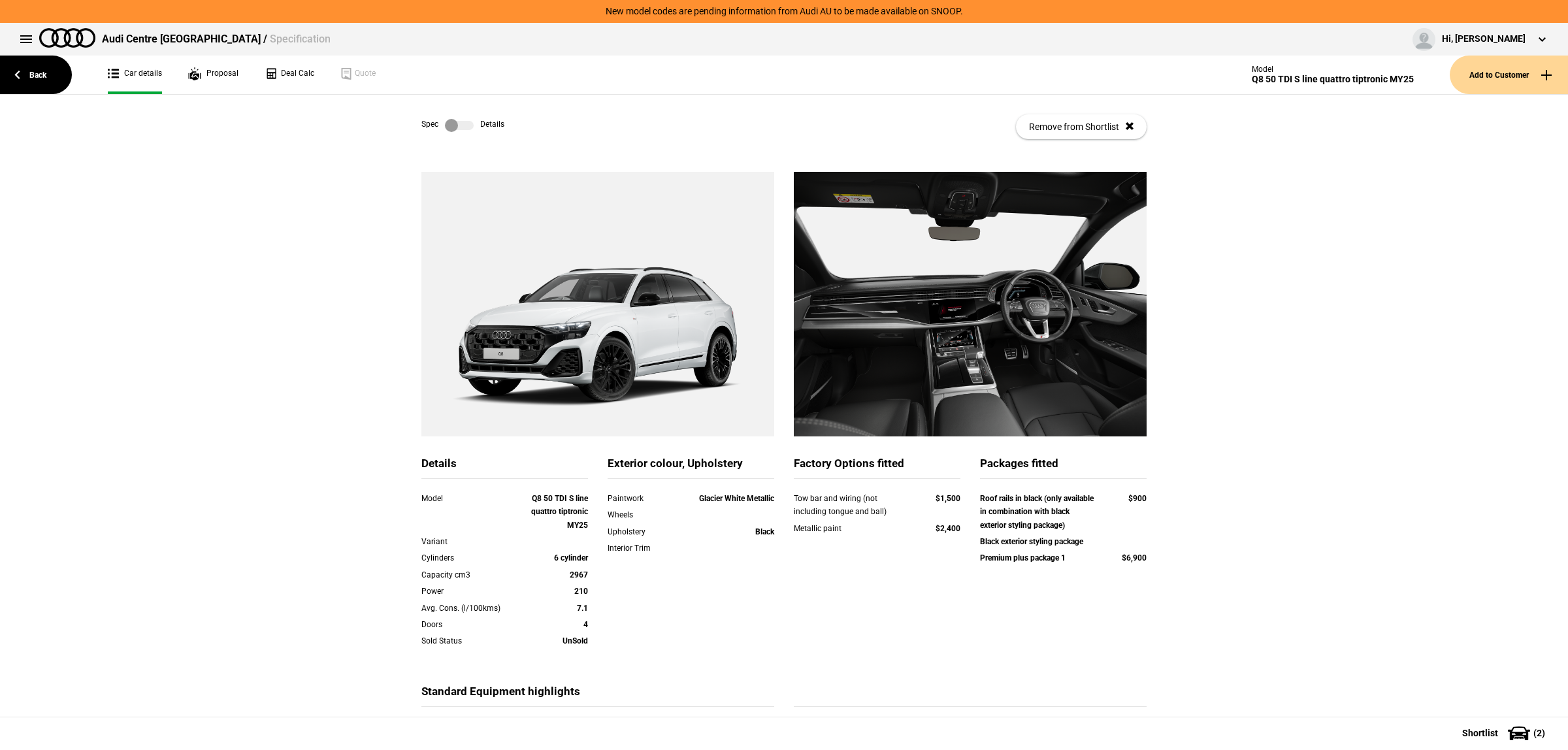
click at [457, 131] on label at bounding box center [459, 126] width 29 height 13
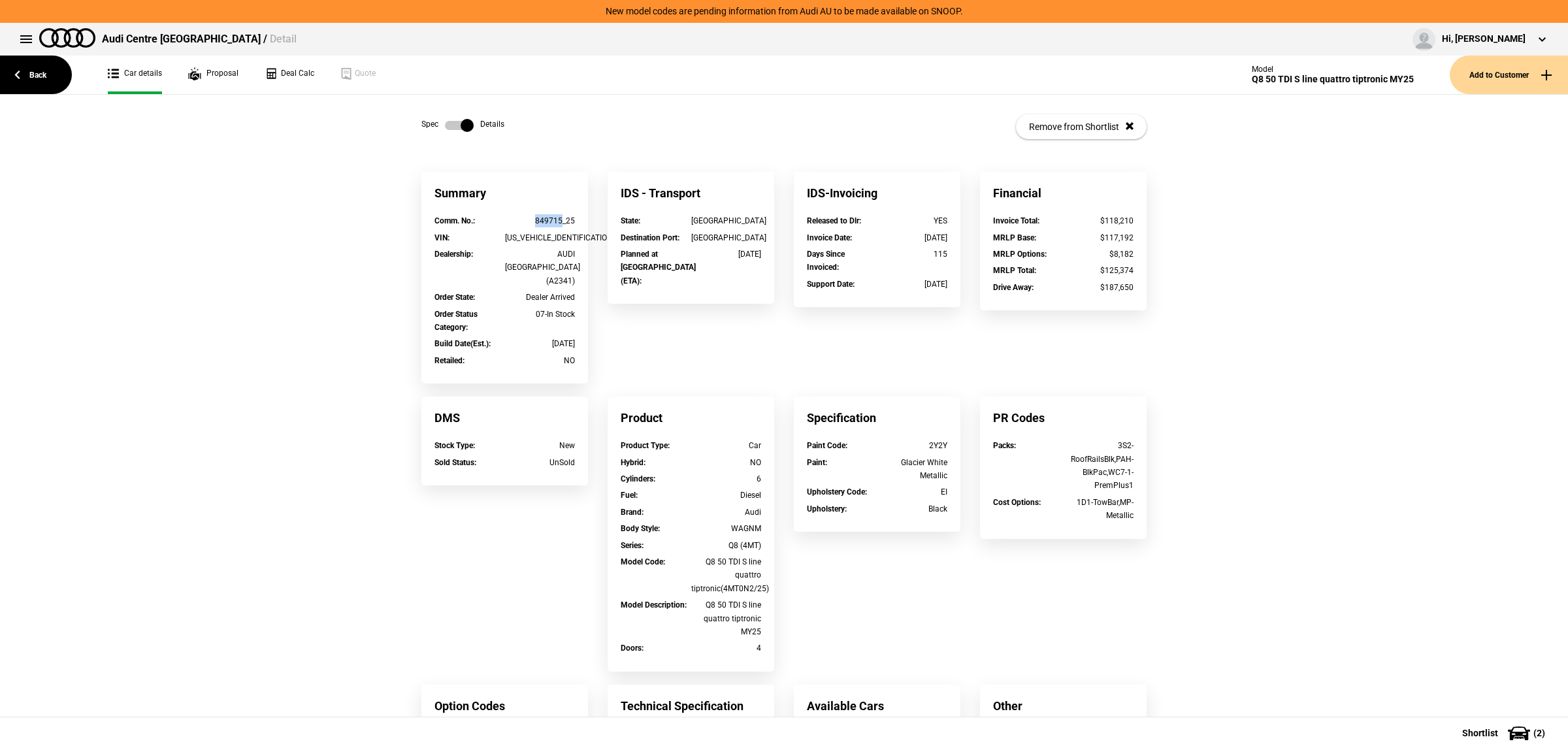
drag, startPoint x: 555, startPoint y: 219, endPoint x: 504, endPoint y: 221, distance: 51.0
click at [505, 221] on div "849715_25" at bounding box center [540, 221] width 70 height 13
copy div "849715"
